Goal: Task Accomplishment & Management: Manage account settings

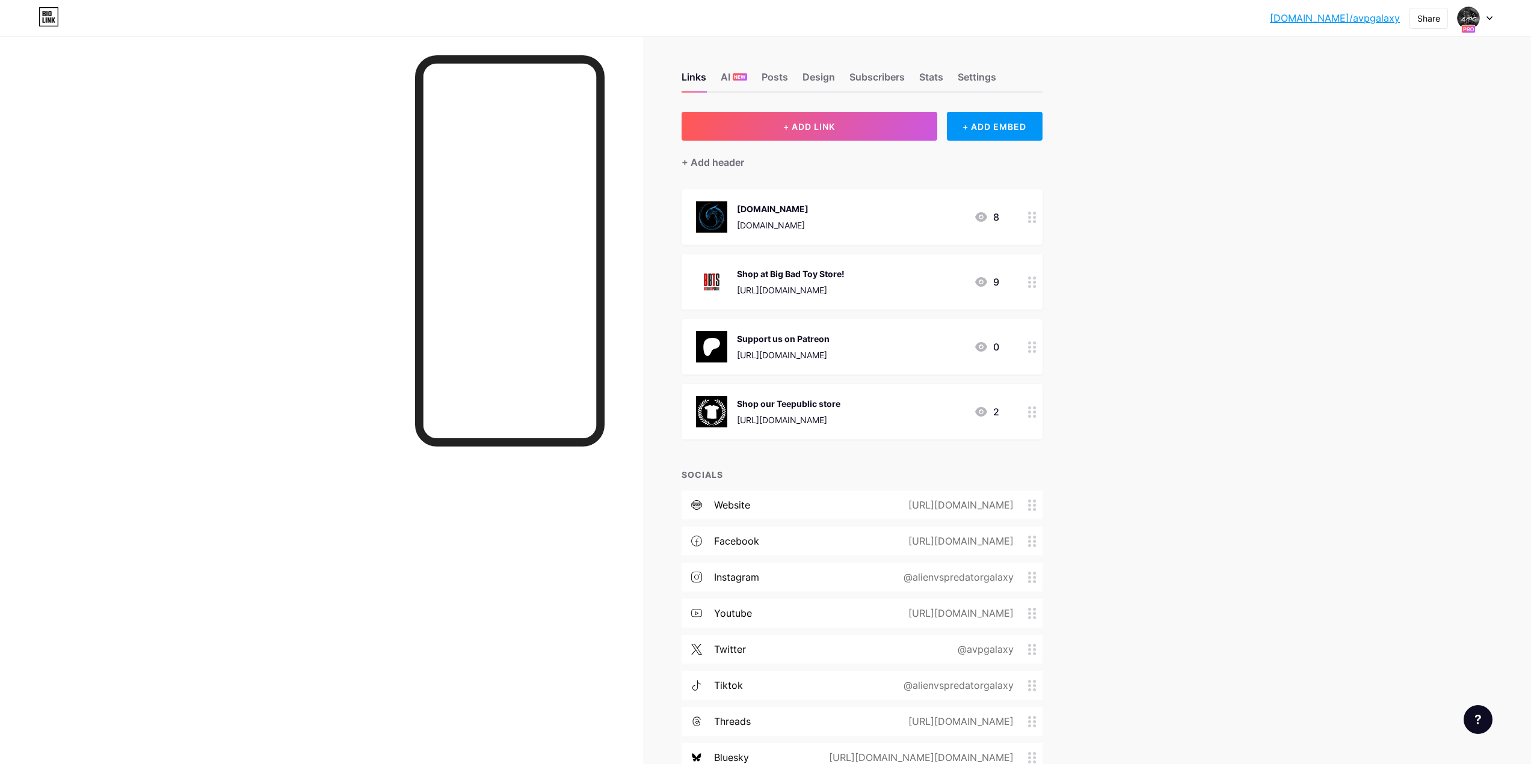
click at [1486, 24] on div at bounding box center [1474, 18] width 35 height 22
click at [1298, 26] on div "bio.link/avpgal... bio.link/avpgalaxy Share Switch accounts Alien vs. Predator …" at bounding box center [765, 18] width 1531 height 22
click at [1349, 15] on link "bio.link/avpgalaxy" at bounding box center [1335, 18] width 130 height 14
click at [1468, 19] on img at bounding box center [1468, 17] width 19 height 19
click at [1396, 171] on li "Logout" at bounding box center [1416, 169] width 149 height 32
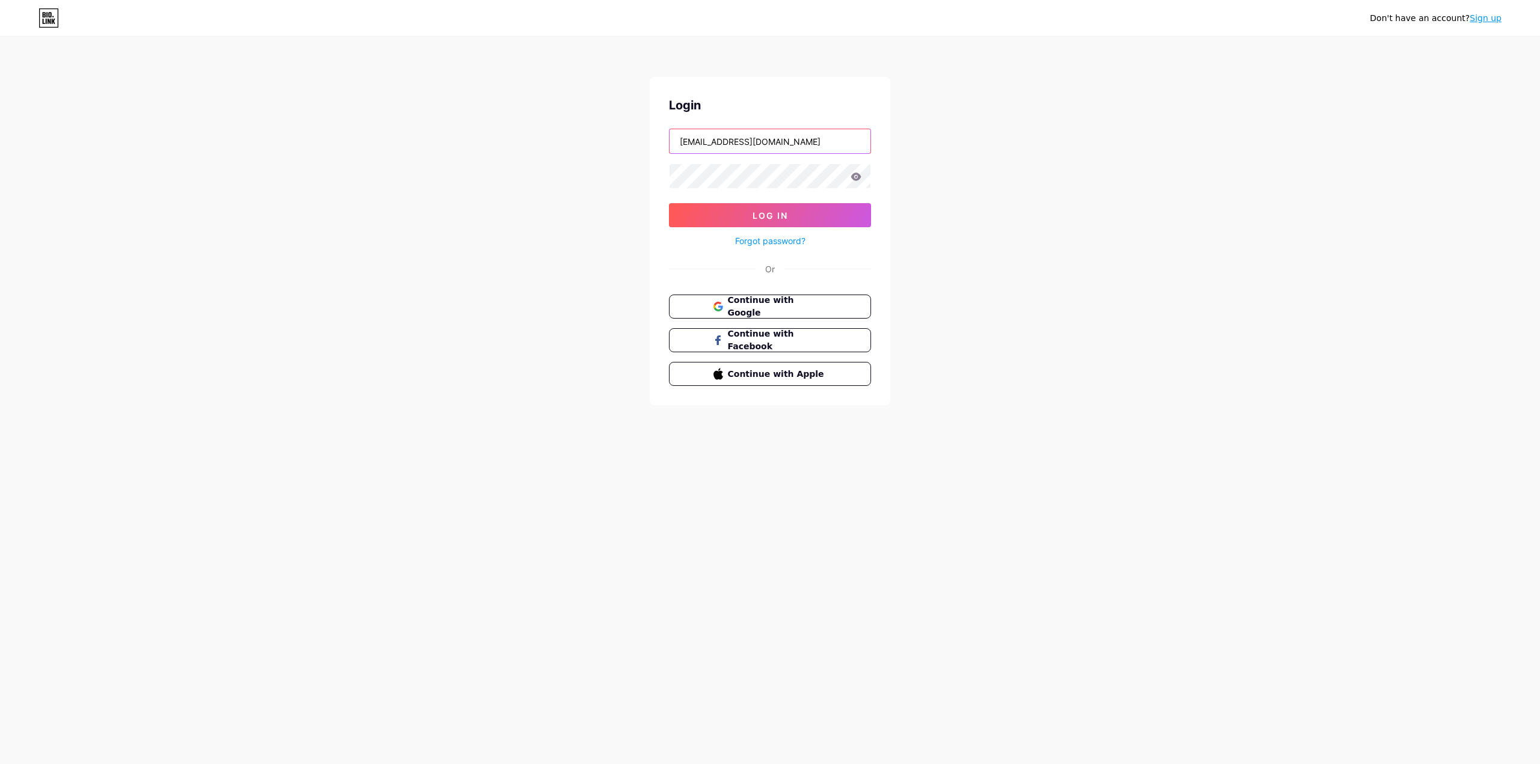
click at [806, 133] on input "ridgetop@avpgalaxy.net" at bounding box center [769, 141] width 201 height 24
type input "adamjzeller@live.com"
click at [740, 217] on button "Log In" at bounding box center [770, 215] width 202 height 24
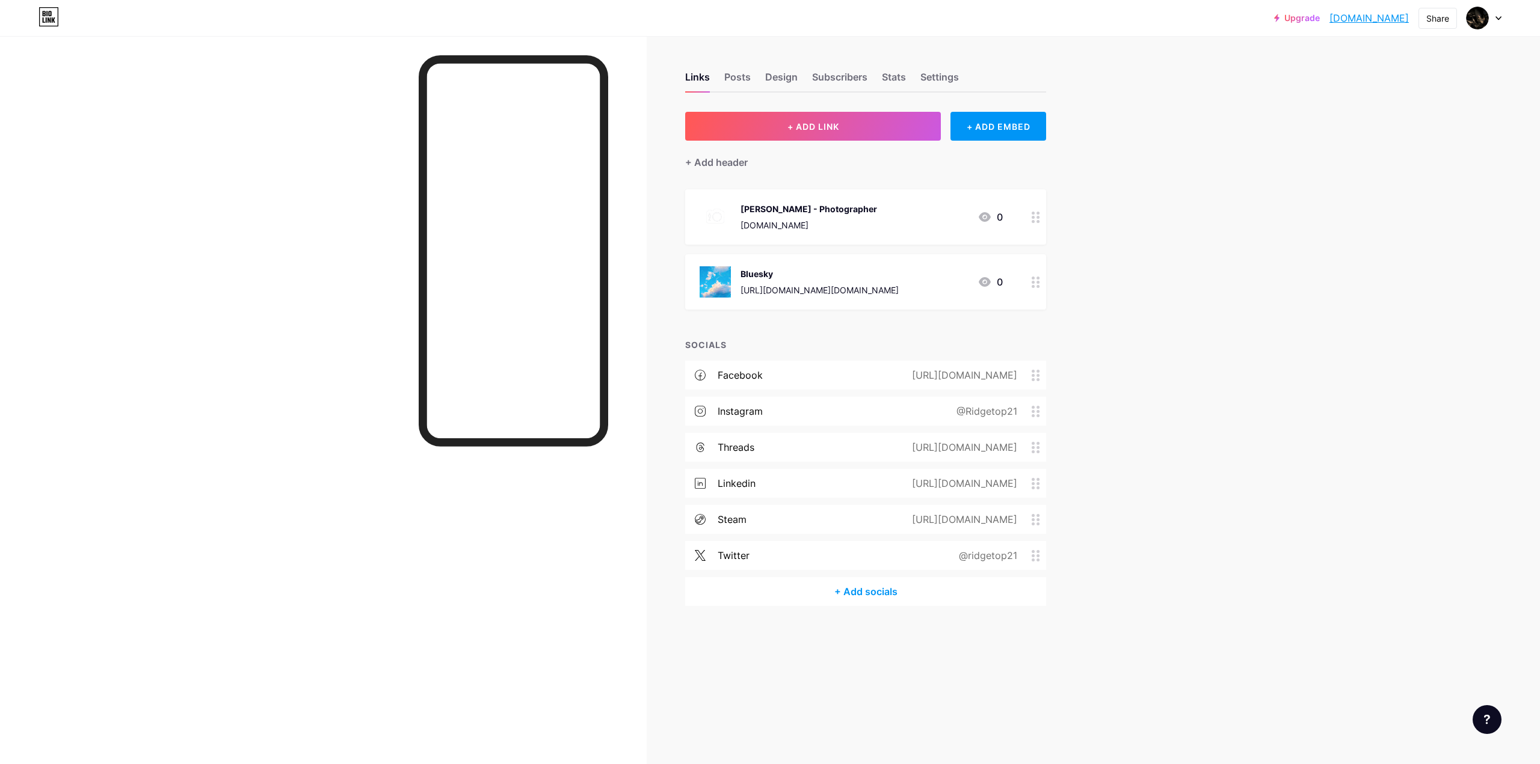
click at [1495, 13] on div at bounding box center [1483, 18] width 35 height 22
click at [1270, 188] on div "Upgrade ridgetop.bio.li... ridgetop.bio.link Share Switch accounts Adam Zeller …" at bounding box center [770, 382] width 1540 height 764
click at [1374, 15] on link "[DOMAIN_NAME]" at bounding box center [1368, 18] width 79 height 14
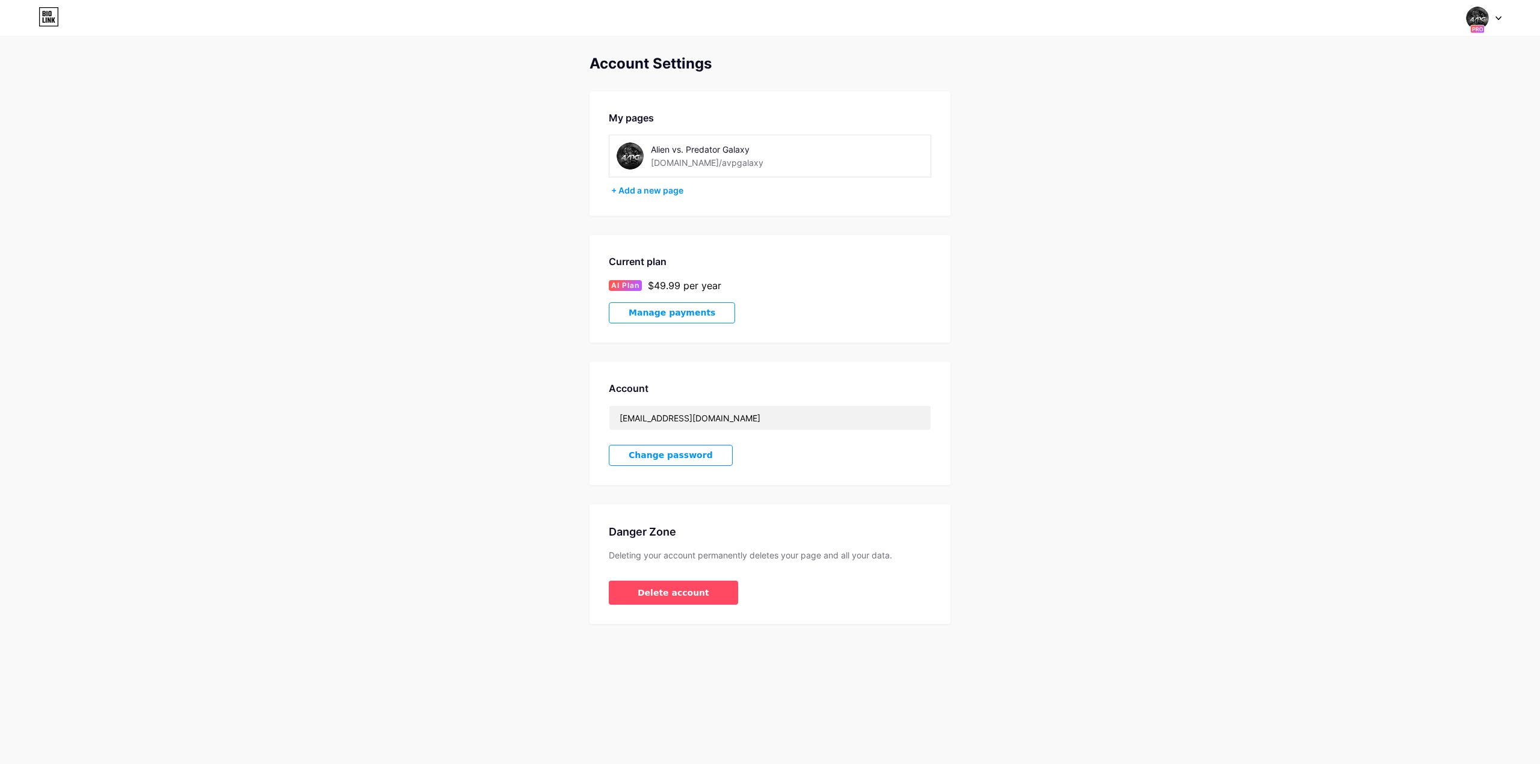
click at [693, 315] on span "Manage payments" at bounding box center [672, 313] width 87 height 10
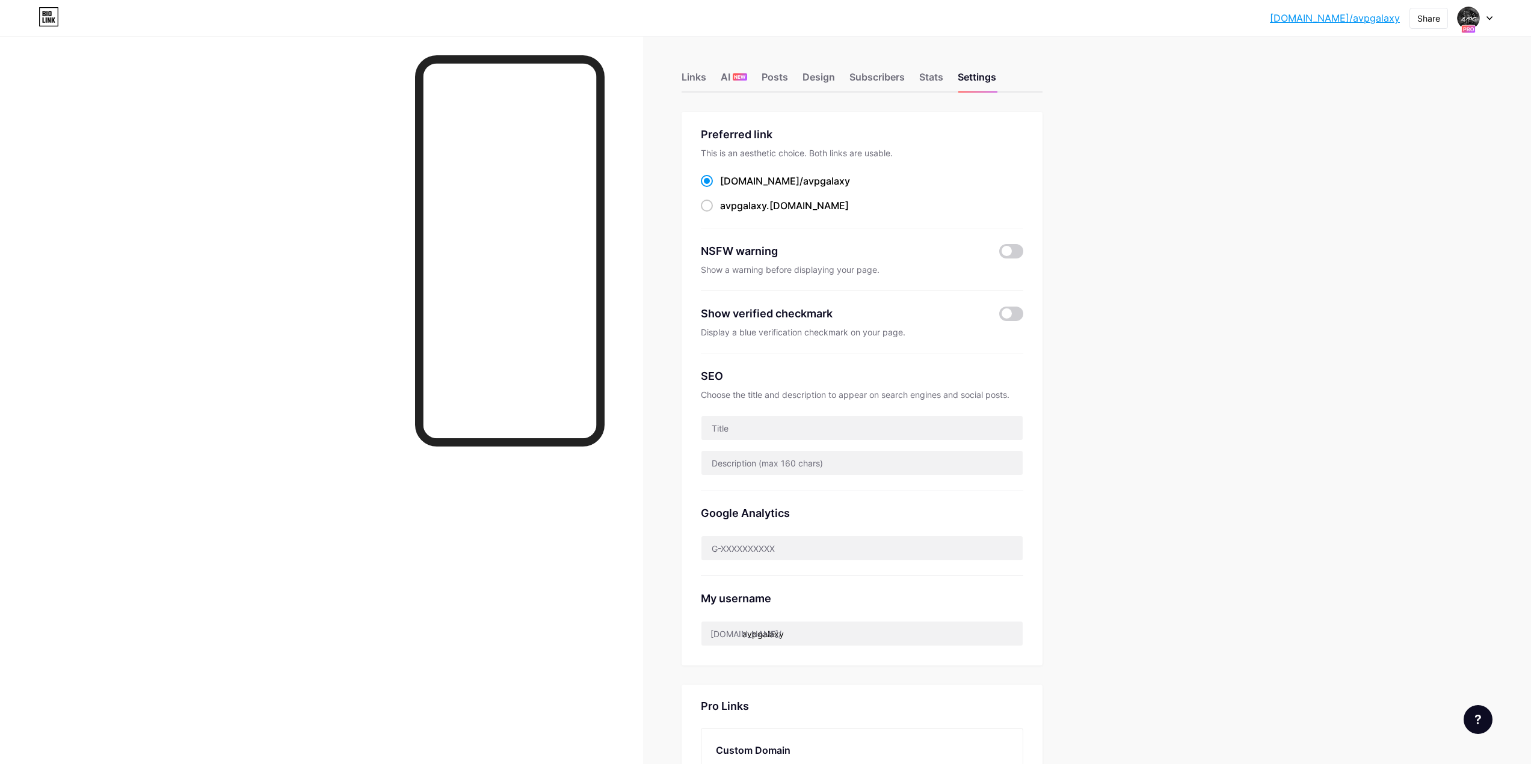
click at [1357, 23] on link "bio.link/avpgalaxy" at bounding box center [1335, 18] width 130 height 14
